Goal: Information Seeking & Learning: Find specific fact

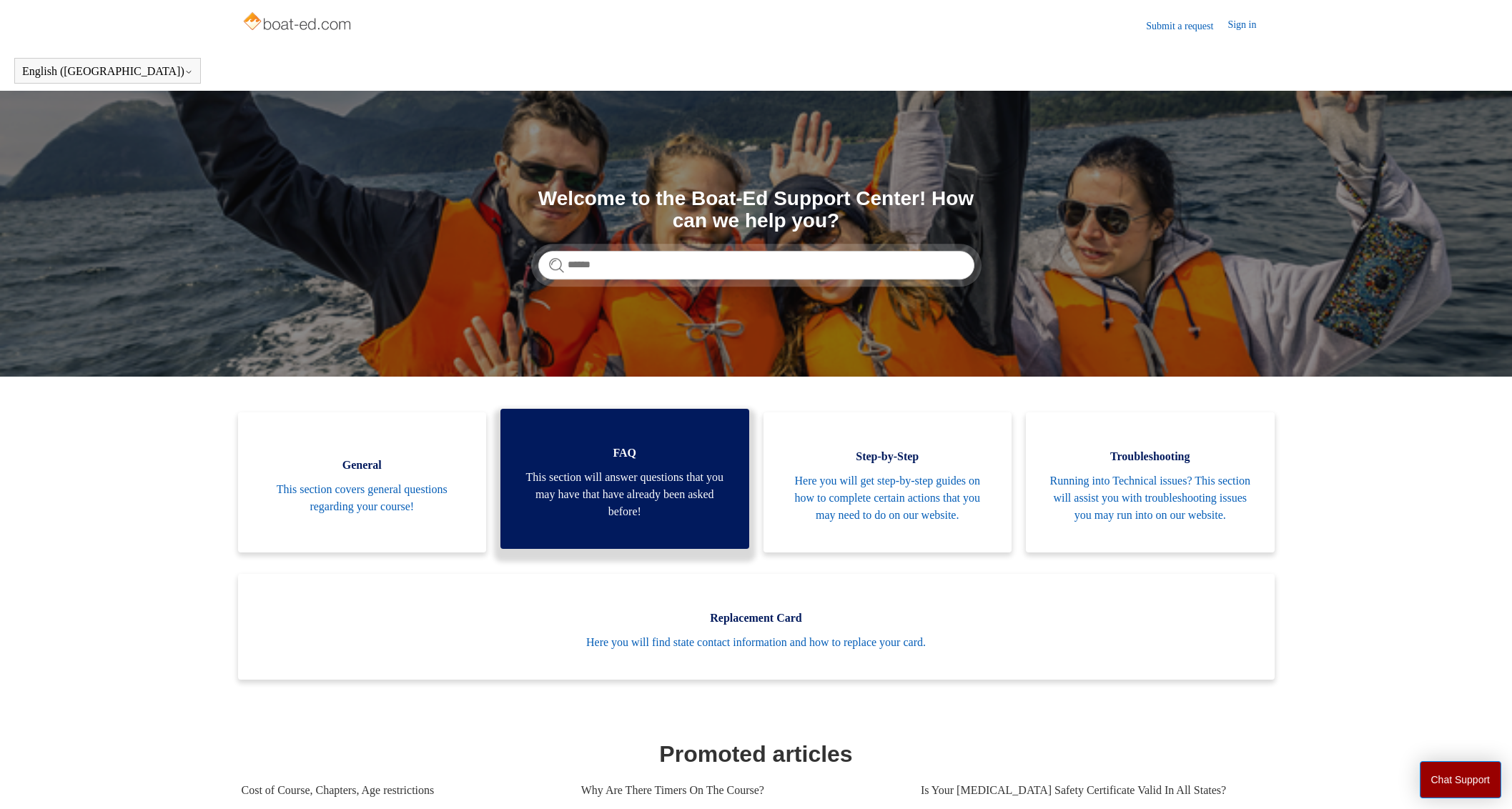
click at [655, 499] on span "This section will answer questions that you may have that have already been ask…" at bounding box center [625, 494] width 206 height 51
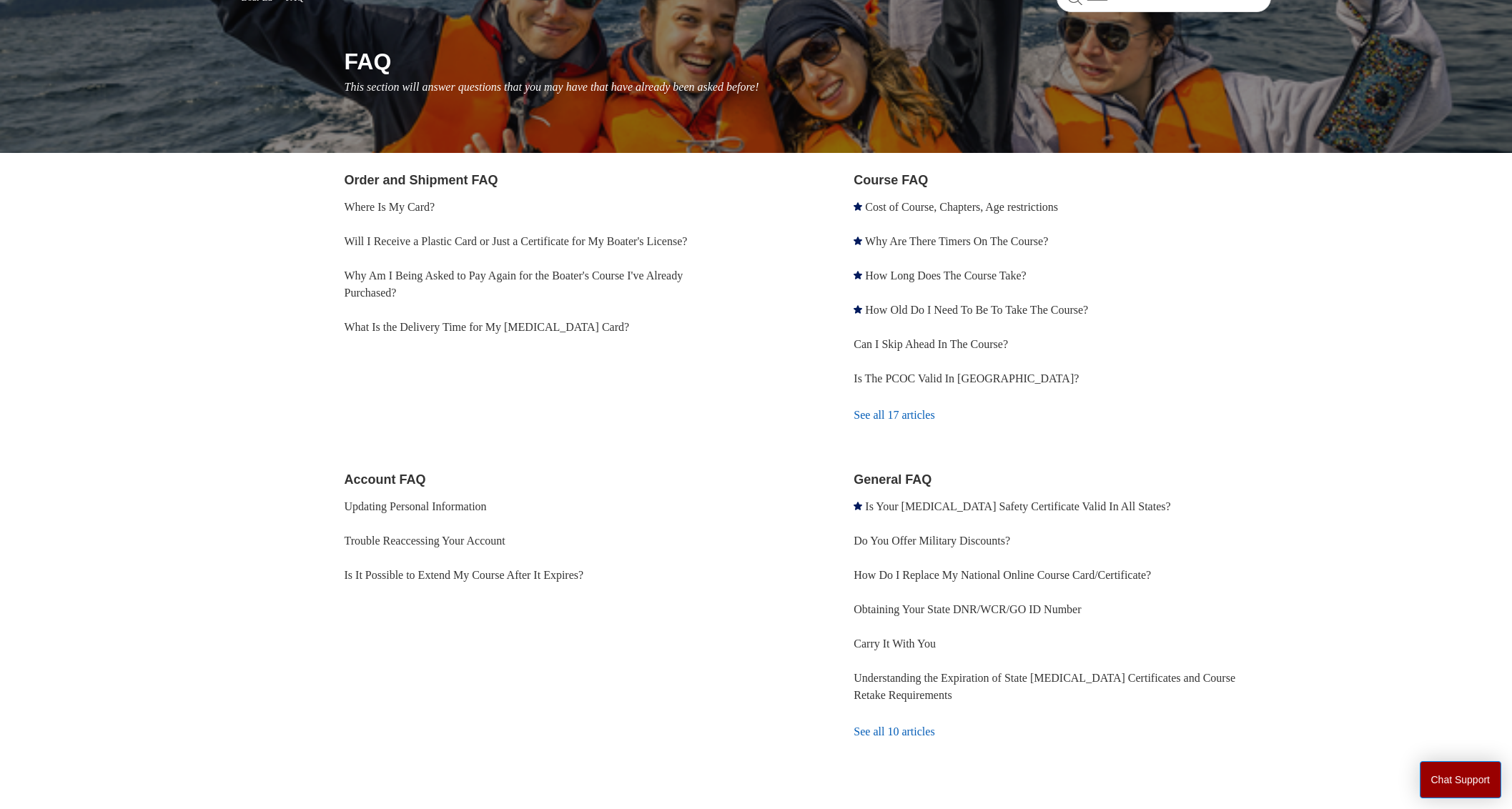
scroll to position [196, 0]
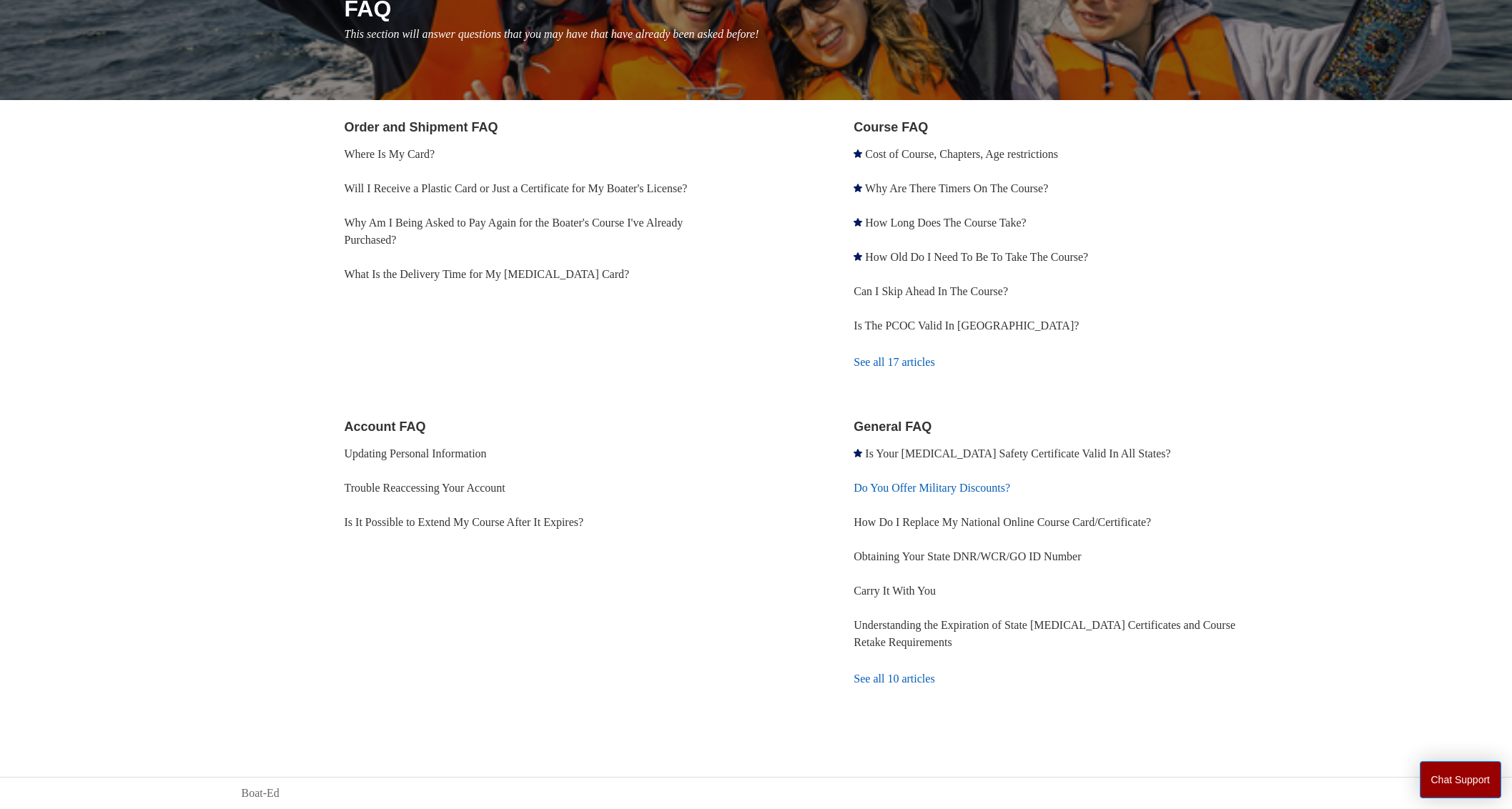
click at [906, 494] on link "Do You Offer Military Discounts?" at bounding box center [932, 488] width 156 height 12
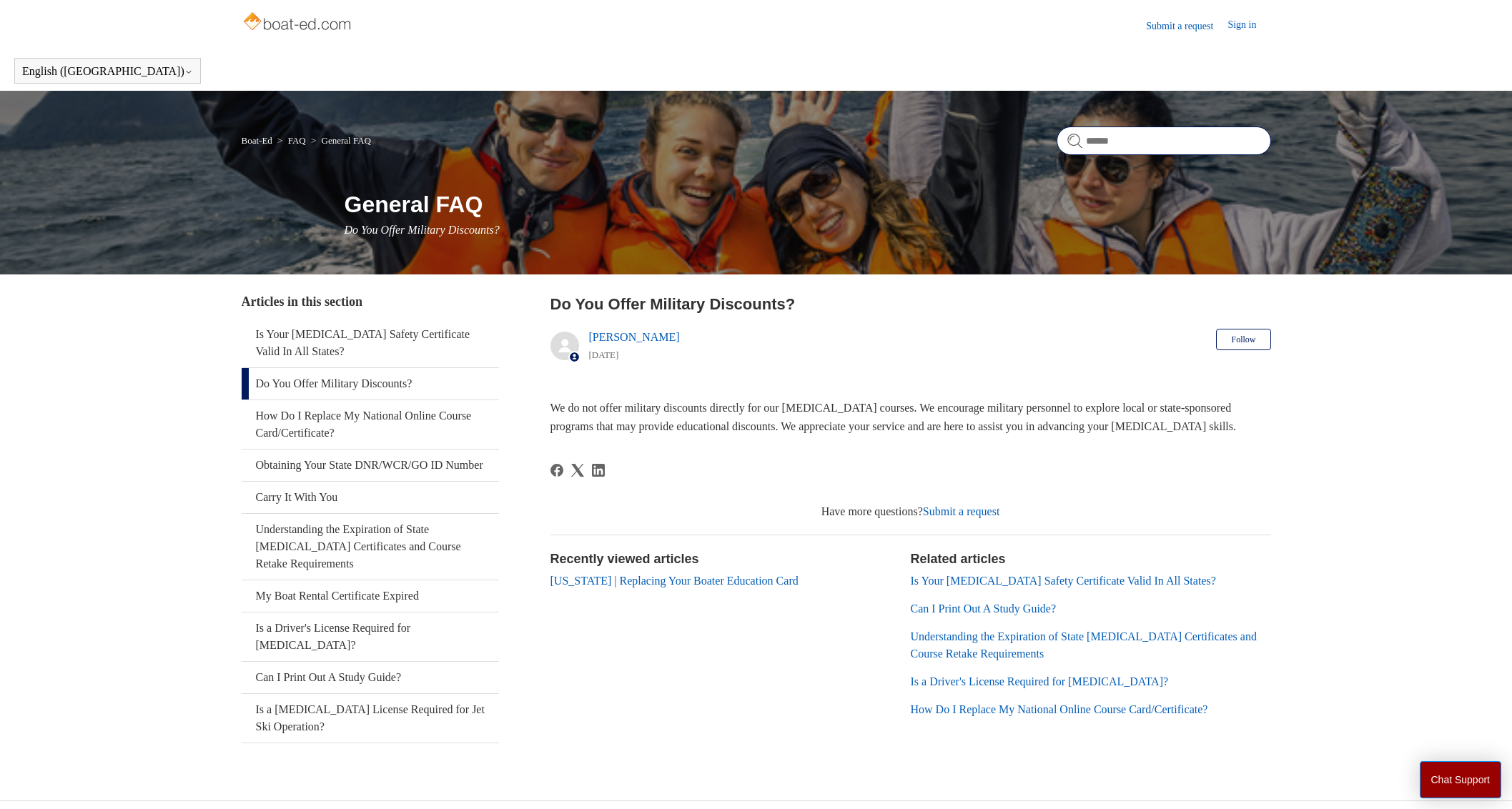
click at [1112, 140] on input "Search" at bounding box center [1163, 140] width 215 height 29
type input "*********"
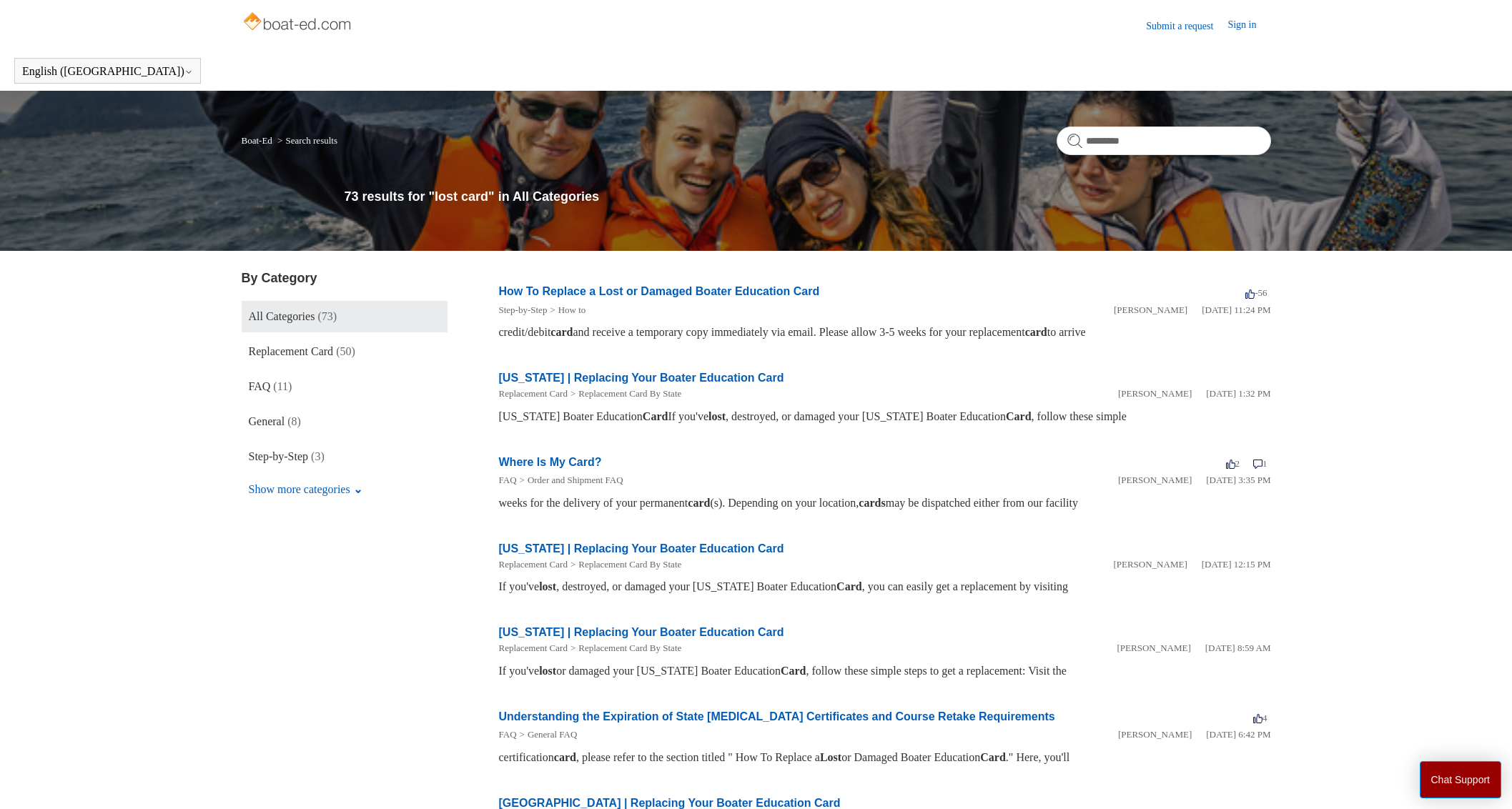
click at [752, 285] on h2 "How To Replace a Lost or Damaged Boater Education Card" at bounding box center [660, 291] width 321 height 17
click at [755, 290] on link "How To Replace a Lost or Damaged Boater Education Card" at bounding box center [660, 291] width 321 height 12
